Goal: Task Accomplishment & Management: Use online tool/utility

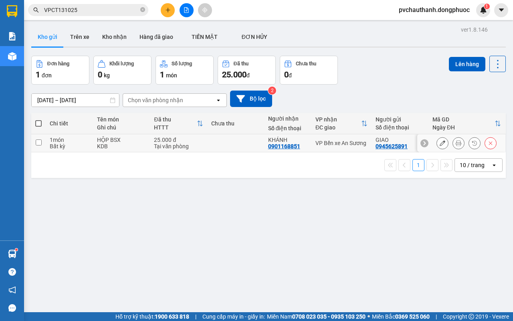
click at [221, 142] on td at bounding box center [235, 143] width 57 height 18
checkbox input "true"
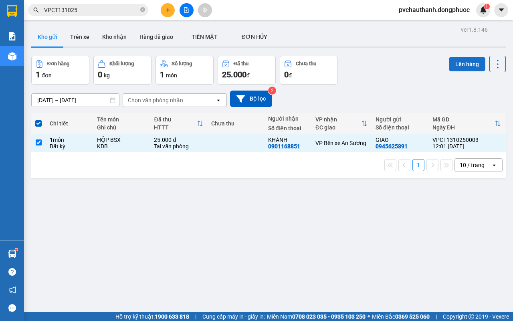
click at [461, 63] on button "Lên hàng" at bounding box center [467, 64] width 36 height 14
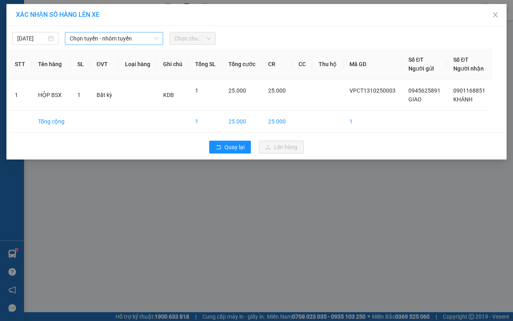
click at [95, 39] on span "Chọn tuyến - nhóm tuyến" at bounding box center [114, 38] width 89 height 12
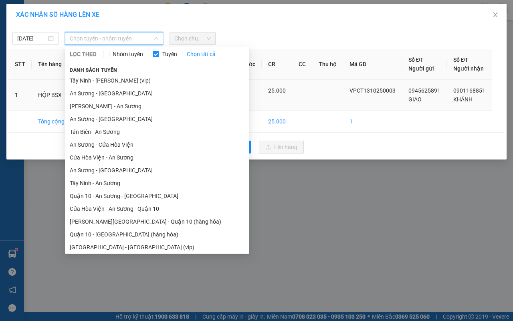
click at [97, 105] on li "[PERSON_NAME] - An Sương" at bounding box center [157, 106] width 184 height 13
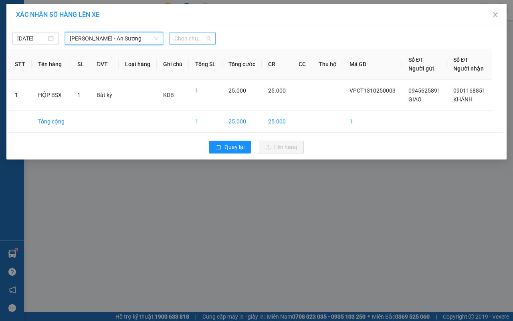
click at [207, 35] on span "Chọn chuyến" at bounding box center [192, 38] width 36 height 12
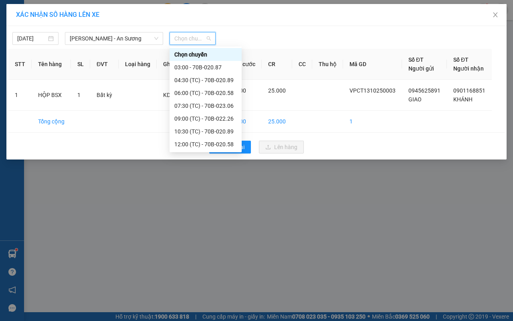
scroll to position [38, 0]
click at [194, 113] on div "13:30 (TC) - 70B-023.06" at bounding box center [206, 118] width 72 height 13
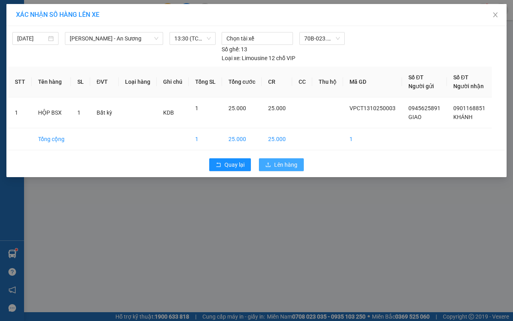
click at [293, 162] on span "Lên hàng" at bounding box center [285, 164] width 23 height 9
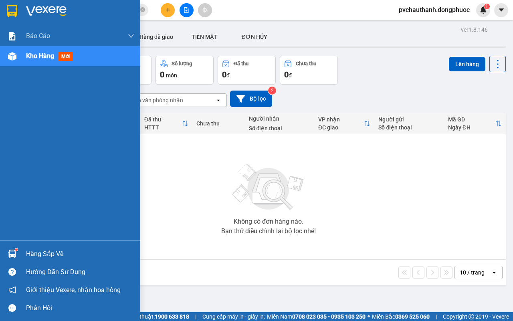
click at [46, 249] on div "Hàng sắp về" at bounding box center [80, 254] width 108 height 12
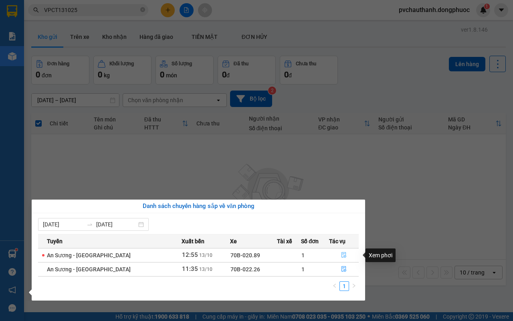
click at [341, 255] on icon "file-done" at bounding box center [344, 255] width 6 height 6
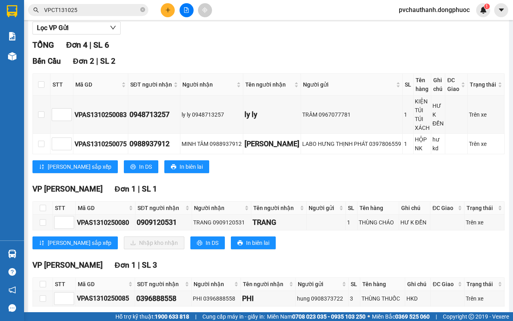
scroll to position [138, 0]
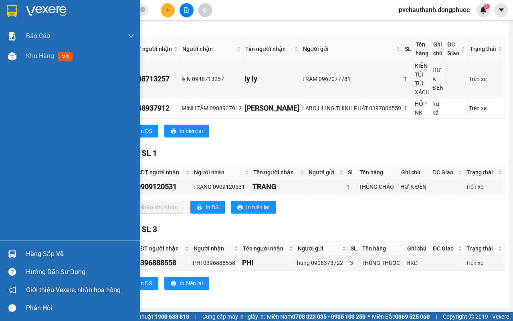
click at [27, 251] on div "Hàng sắp về" at bounding box center [80, 254] width 108 height 12
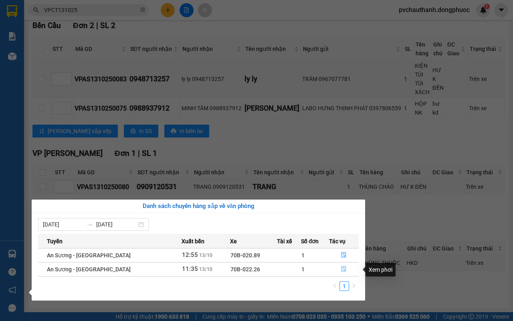
click at [342, 266] on button "button" at bounding box center [344, 269] width 29 height 13
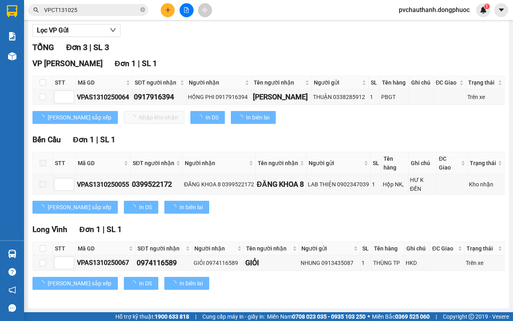
scroll to position [99, 0]
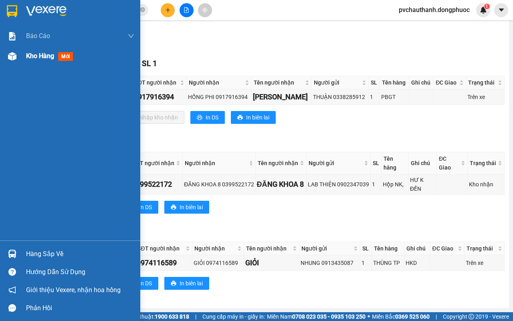
click at [29, 54] on span "Kho hàng" at bounding box center [40, 56] width 28 height 8
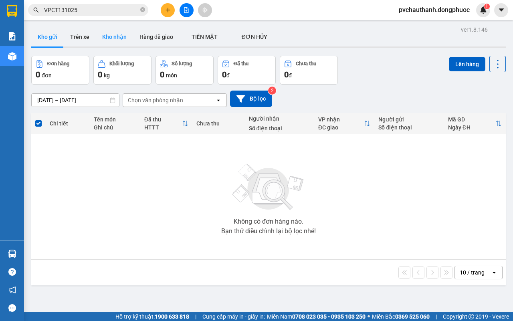
click at [120, 30] on button "Kho nhận" at bounding box center [114, 36] width 37 height 19
